Goal: Task Accomplishment & Management: Manage account settings

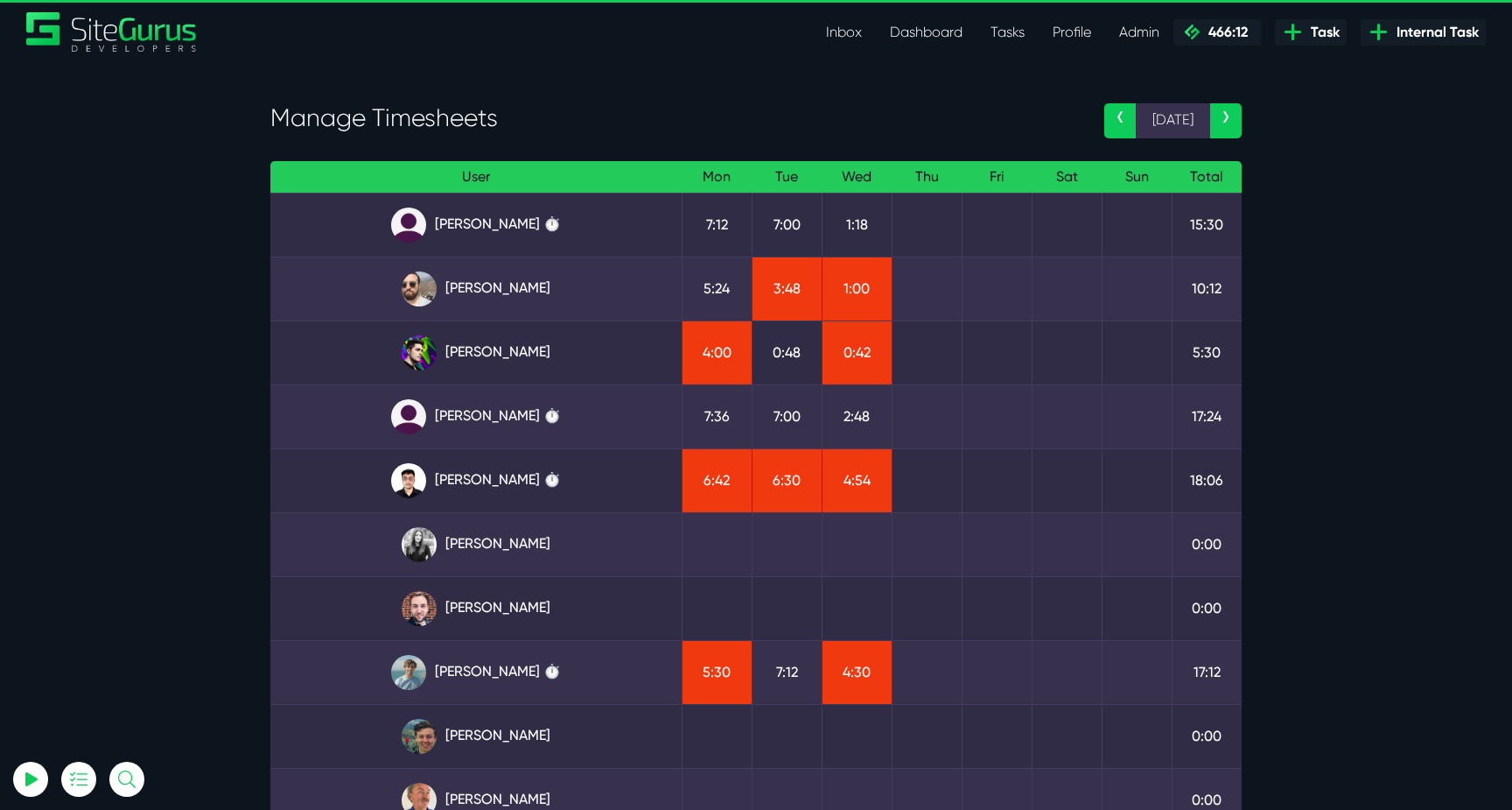
click at [227, 168] on section "Manage Timesheets ‹ 15 Sep › User Mon Tue Wed Thu Fri Sat Sun Total Angel Dagon…" at bounding box center [756, 532] width 1512 height 942
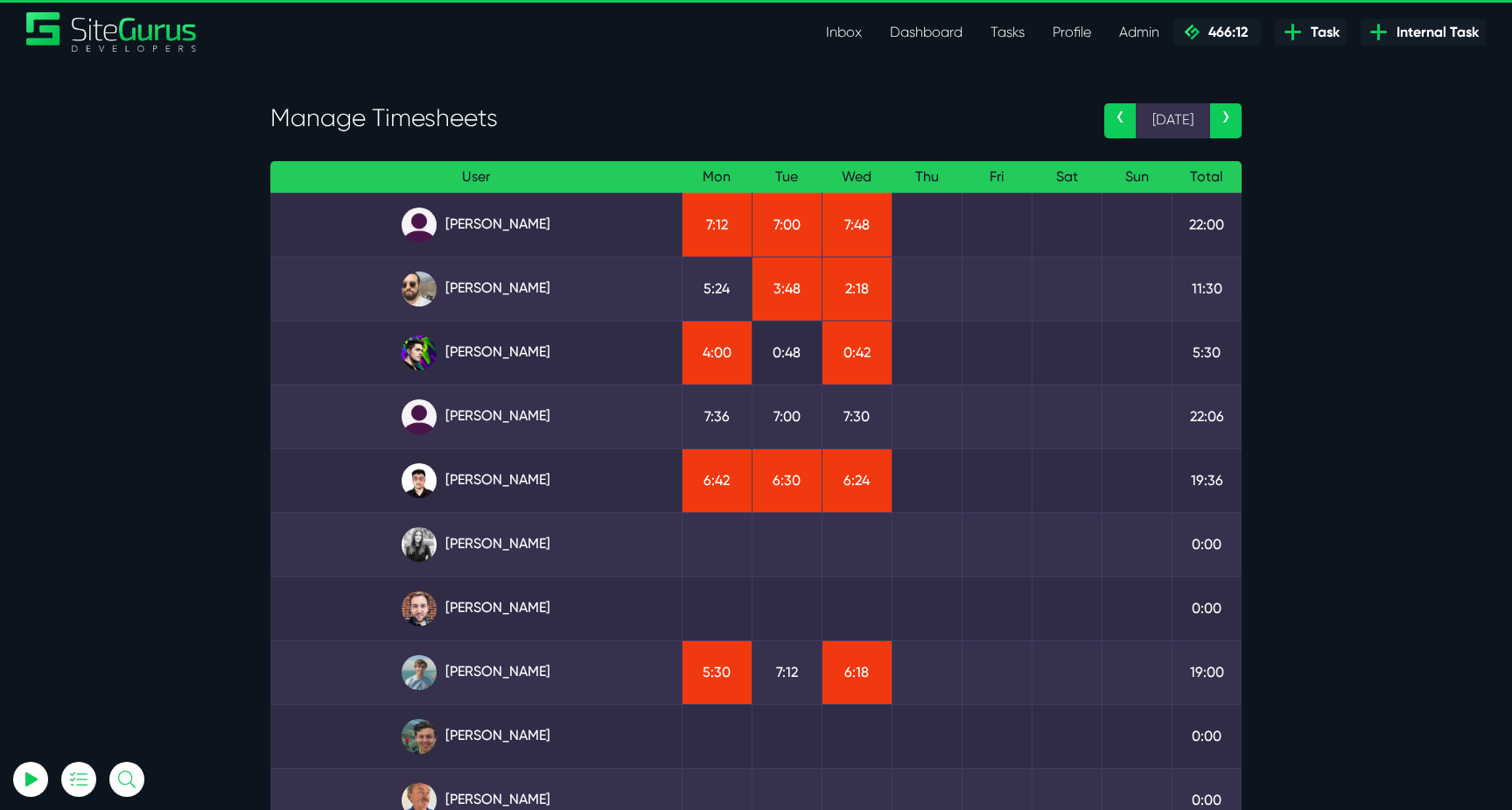
click at [492, 233] on link "[PERSON_NAME]" at bounding box center [475, 225] width 383 height 35
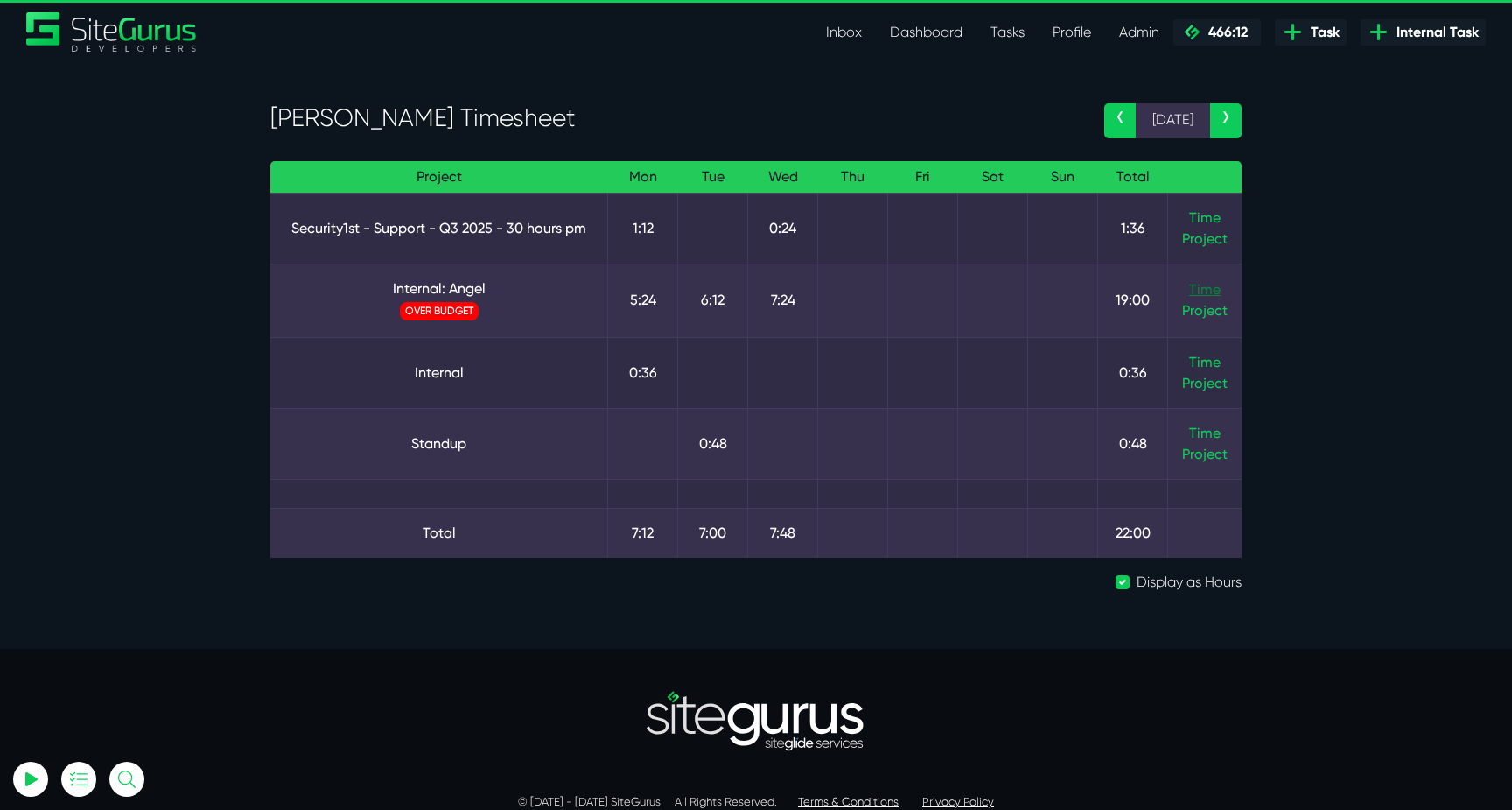
click at [1201, 288] on link "Time" at bounding box center [1205, 289] width 31 height 17
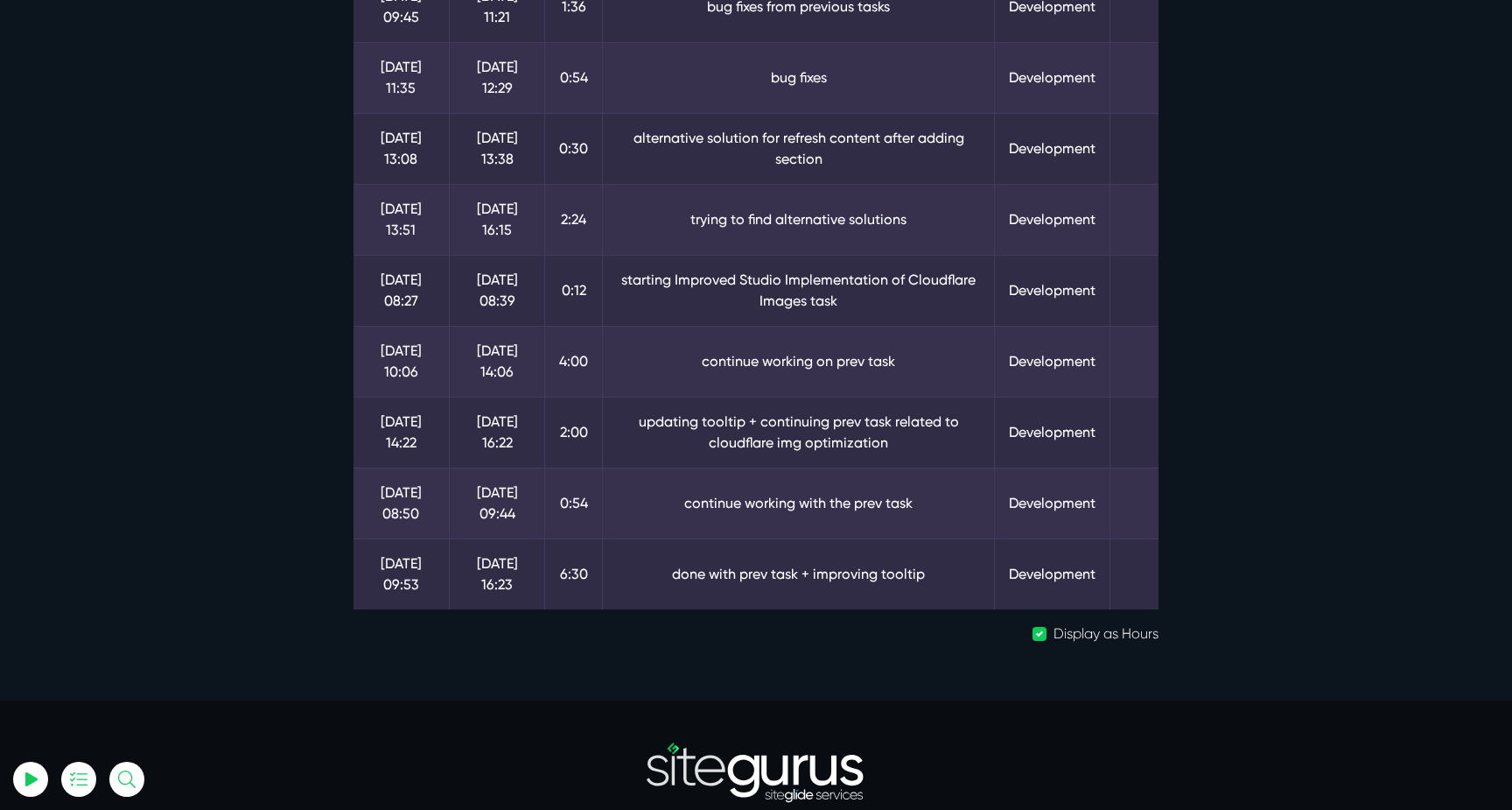
scroll to position [302, 0]
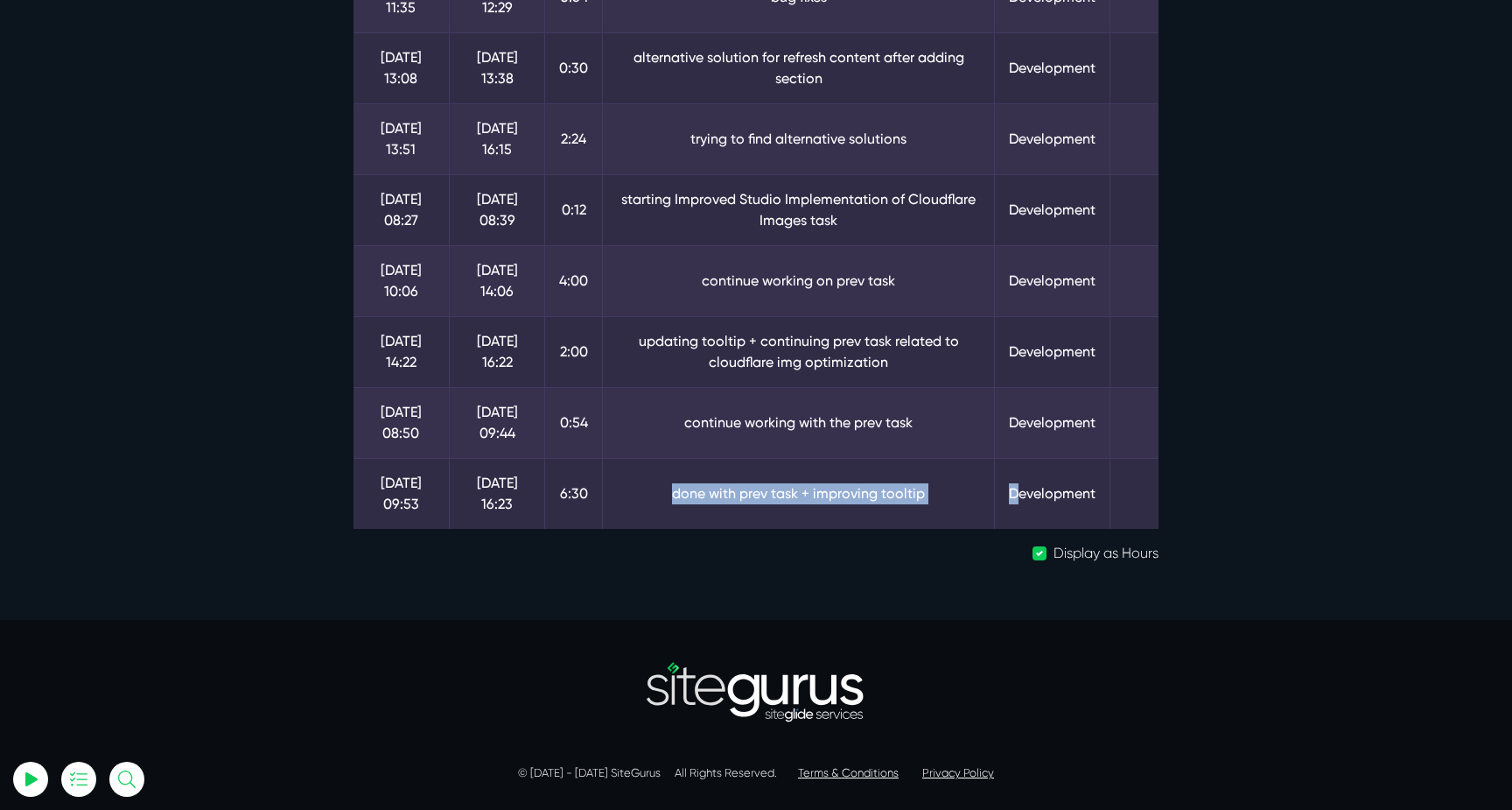
drag, startPoint x: 694, startPoint y: 501, endPoint x: 1021, endPoint y: 501, distance: 327.0
click at [1021, 501] on tr "[DATE] 09:53 [DATE] 16:23 6:30 done with prev task + improving tooltip Developm…" at bounding box center [756, 493] width 805 height 71
click at [1021, 501] on td "Development" at bounding box center [1052, 493] width 116 height 71
